Goal: Share content

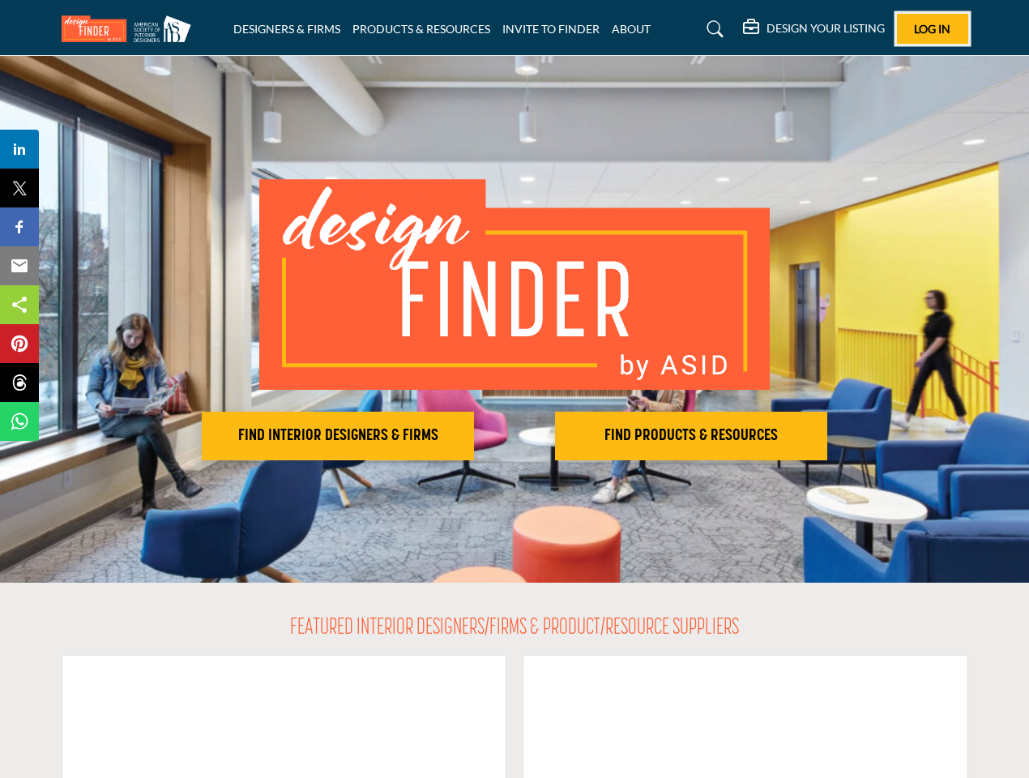
click at [932, 28] on span "Log In" at bounding box center [932, 29] width 36 height 14
click at [338, 436] on h2 "FIND INTERIOR DESIGNERS & FIRMS" at bounding box center [338, 435] width 262 height 19
click at [691, 436] on h2 "FIND PRODUCTS & RESOURCES" at bounding box center [691, 435] width 262 height 19
click at [19, 149] on span "Share" at bounding box center [27, 148] width 46 height 19
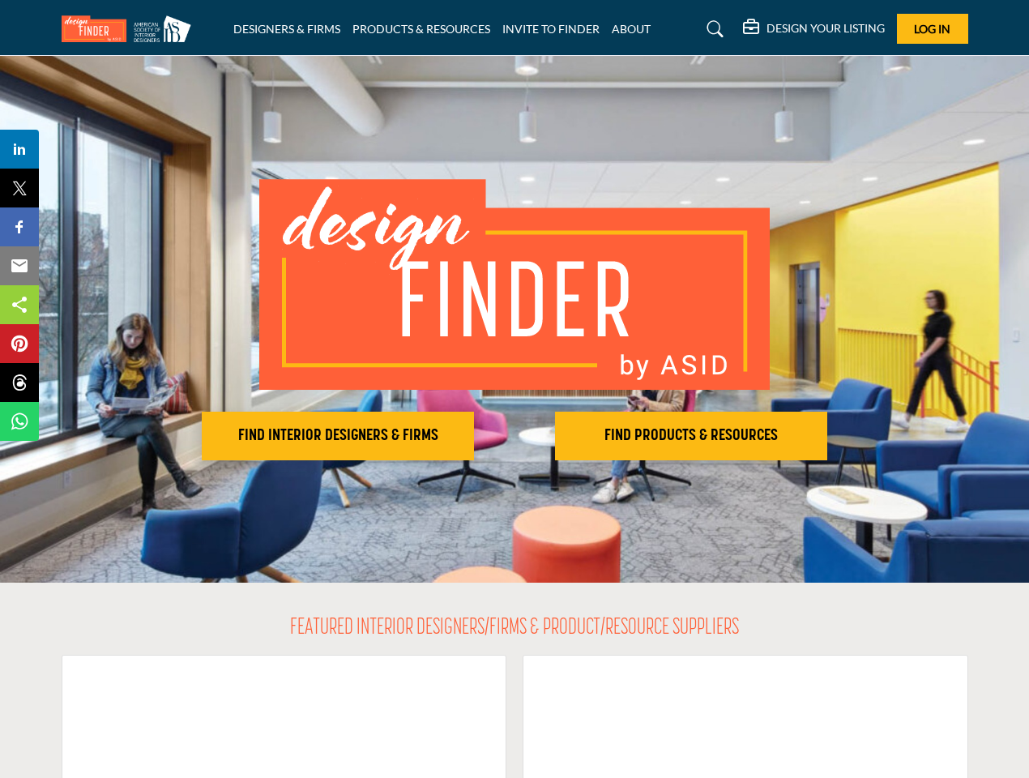
click at [19, 188] on span "Tweet" at bounding box center [27, 187] width 46 height 19
click at [19, 227] on span "Share" at bounding box center [27, 226] width 46 height 19
click at [19, 266] on span "Email" at bounding box center [26, 265] width 45 height 19
click at [19, 305] on span "Share" at bounding box center [27, 304] width 46 height 19
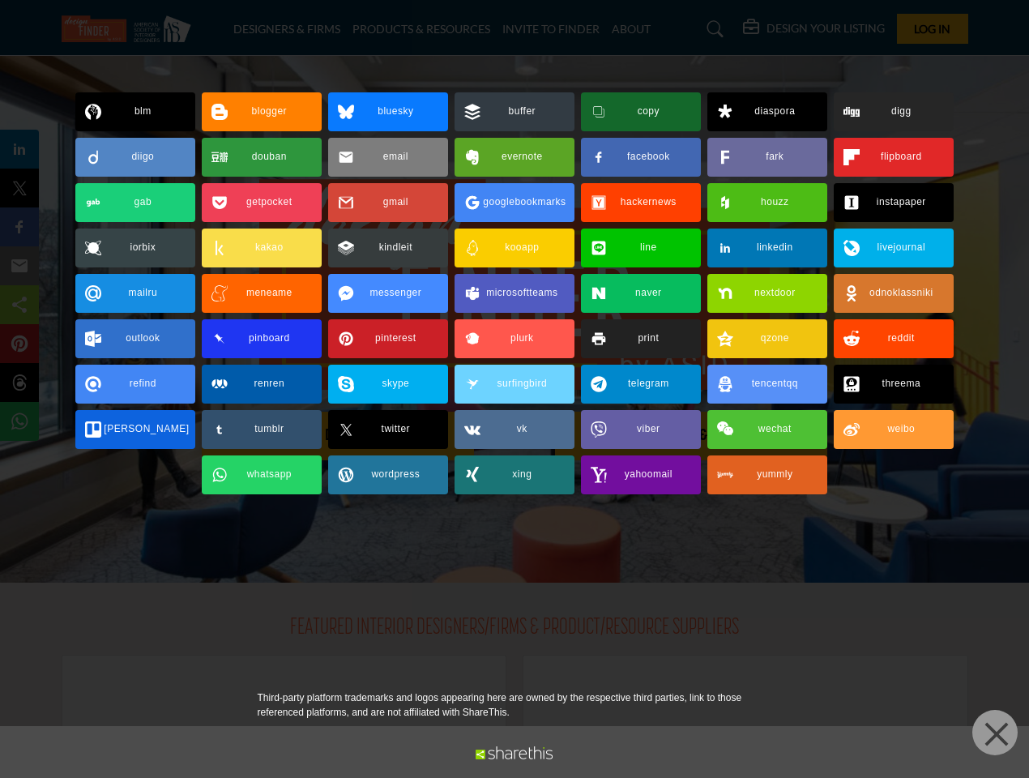
click at [19, 343] on span "Pin" at bounding box center [19, 343] width 30 height 19
